Goal: Task Accomplishment & Management: Complete application form

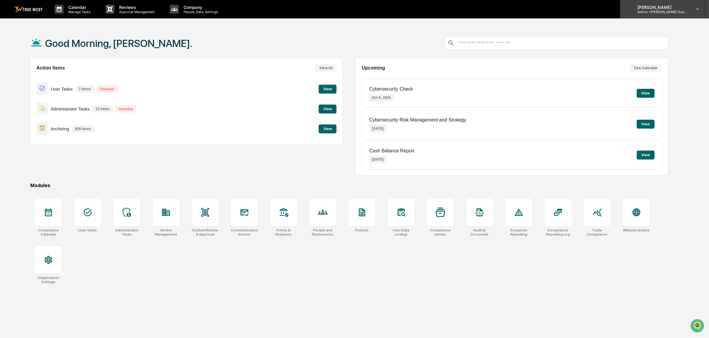
click at [657, 12] on p "Admin • [PERSON_NAME] Asset Management" at bounding box center [659, 12] width 55 height 4
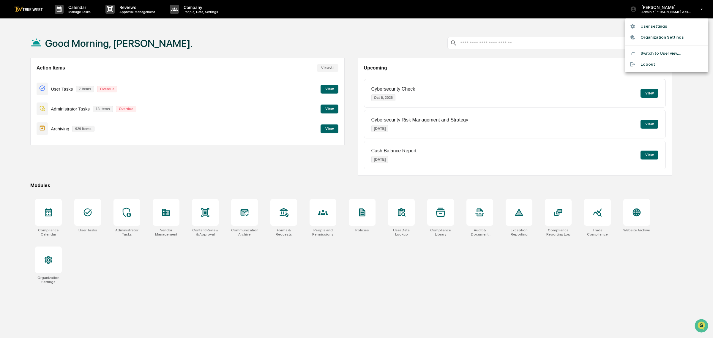
click at [646, 53] on li "Switch to User view..." at bounding box center [666, 53] width 83 height 11
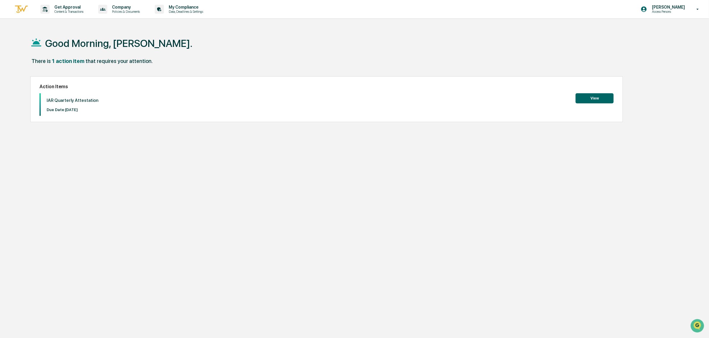
click at [591, 98] on button "View" at bounding box center [594, 98] width 38 height 10
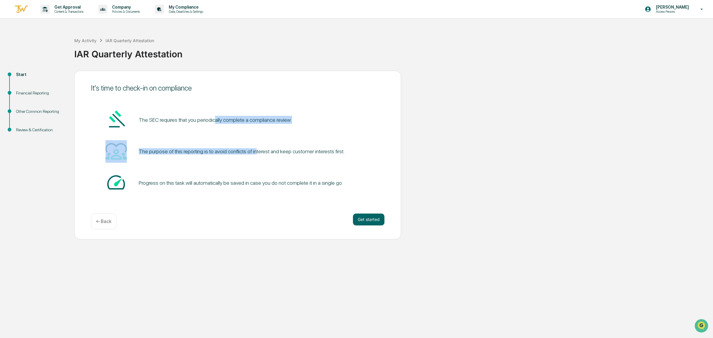
drag, startPoint x: 213, startPoint y: 119, endPoint x: 256, endPoint y: 149, distance: 52.5
click at [256, 145] on div "The SEC requires that you periodically complete a compliance review The purpose…" at bounding box center [237, 152] width 293 height 86
drag, startPoint x: 254, startPoint y: 153, endPoint x: 238, endPoint y: 154, distance: 16.6
click at [254, 154] on div "The purpose of this reporting is to avoid conflicts of interest and keep custom…" at bounding box center [242, 151] width 206 height 6
click at [223, 153] on div "The purpose of this reporting is to avoid conflicts of interest and keep custom…" at bounding box center [242, 151] width 206 height 6
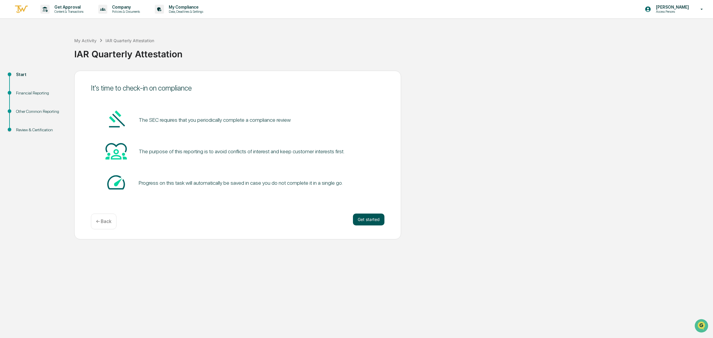
click at [359, 217] on button "Get started" at bounding box center [368, 219] width 31 height 12
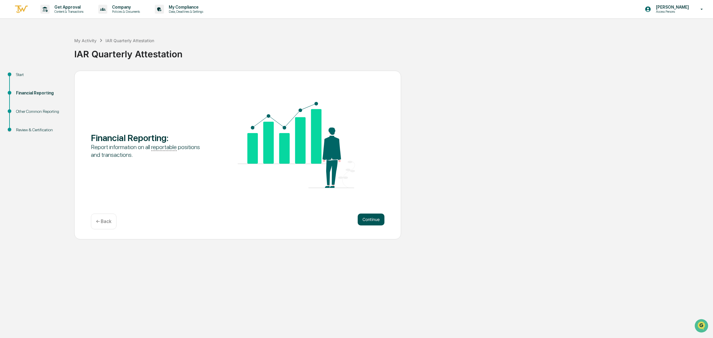
click at [360, 219] on button "Continue" at bounding box center [370, 219] width 27 height 12
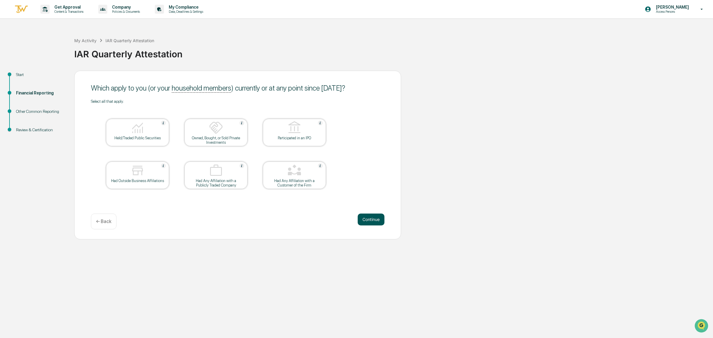
click at [360, 219] on button "Continue" at bounding box center [370, 219] width 27 height 12
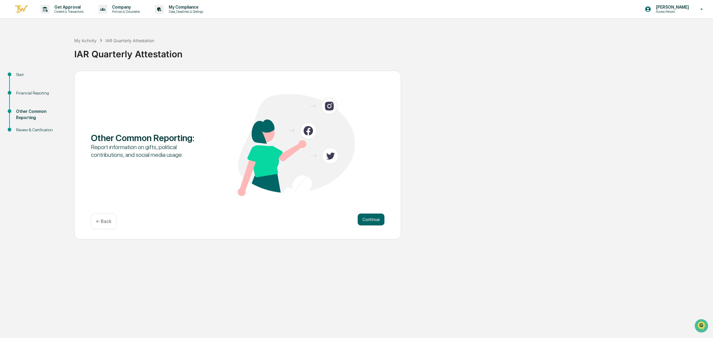
click at [360, 219] on button "Continue" at bounding box center [370, 219] width 27 height 12
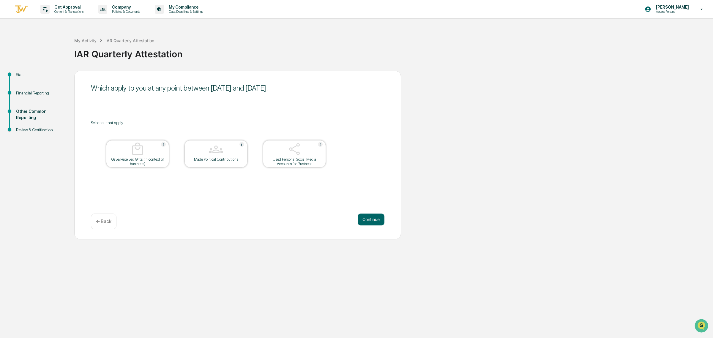
click at [360, 219] on button "Continue" at bounding box center [370, 219] width 27 height 12
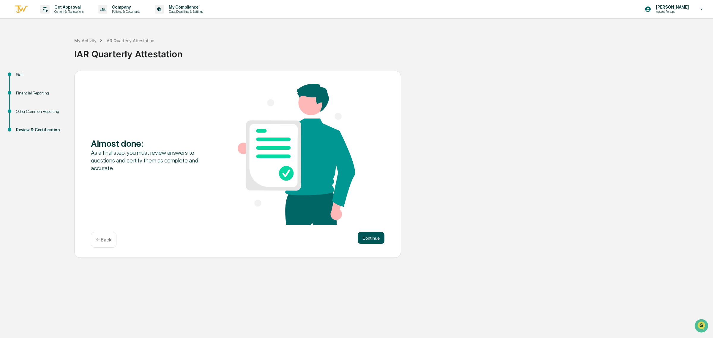
click at [377, 233] on button "Continue" at bounding box center [370, 238] width 27 height 12
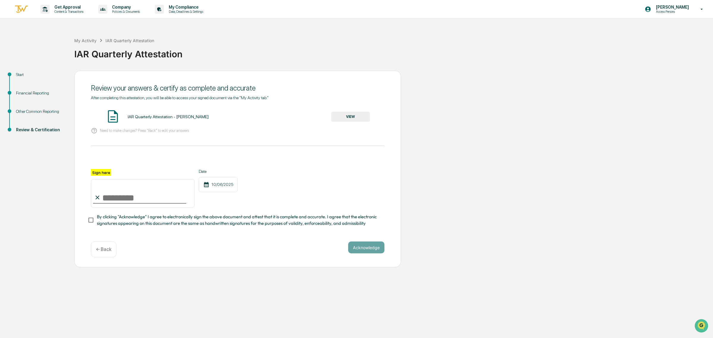
click at [131, 203] on input "Sign here" at bounding box center [143, 193] width 104 height 29
type input "**********"
drag, startPoint x: 133, startPoint y: 224, endPoint x: 132, endPoint y: 228, distance: 4.2
click at [132, 227] on span "By clicking "Acknowledge" I agree to electronically sign the above document and…" at bounding box center [238, 219] width 283 height 13
click at [373, 253] on button "Acknowledge" at bounding box center [366, 247] width 36 height 12
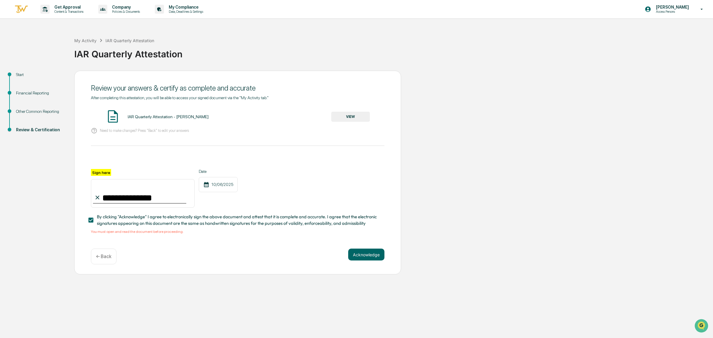
click at [164, 119] on div "IAR Quarterly Attestation - [PERSON_NAME]" at bounding box center [168, 116] width 81 height 5
click at [346, 118] on button "VIEW" at bounding box center [350, 117] width 39 height 10
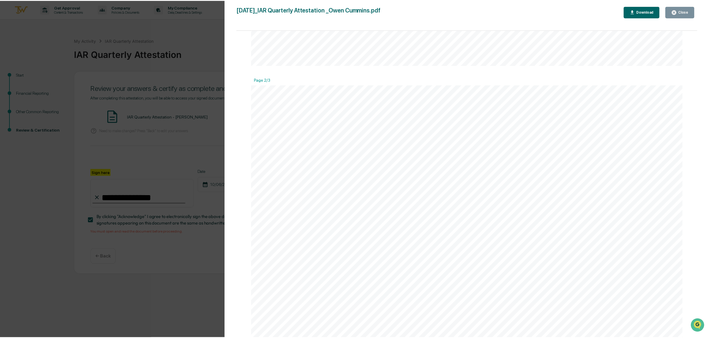
scroll to position [816, 0]
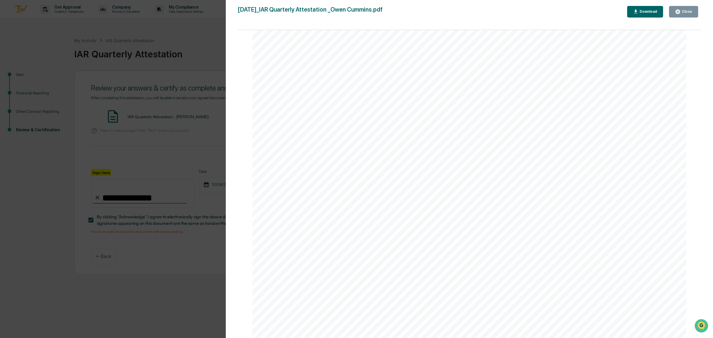
click at [647, 6] on button "Download" at bounding box center [645, 12] width 36 height 12
click at [157, 97] on div "Version History [DATE] 12:41 PM [PERSON_NAME] [DATE]_IAR Quarterly Attestation …" at bounding box center [356, 169] width 713 height 338
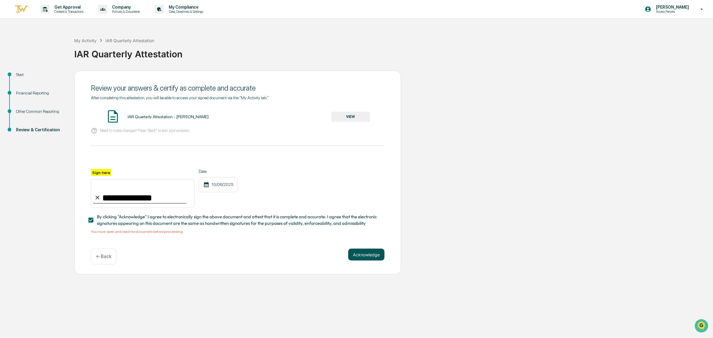
click at [351, 255] on button "Acknowledge" at bounding box center [366, 255] width 36 height 12
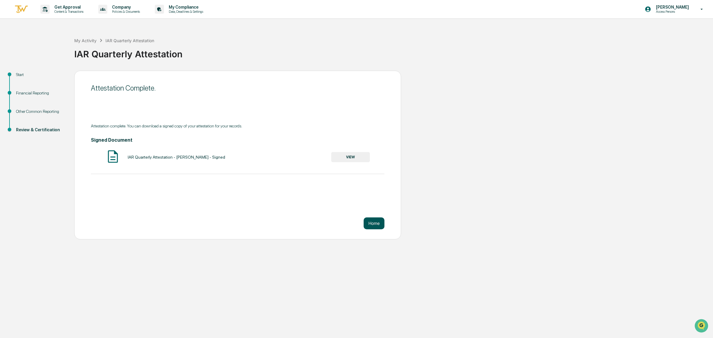
click at [376, 223] on button "Home" at bounding box center [373, 223] width 21 height 12
